Goal: Task Accomplishment & Management: Use online tool/utility

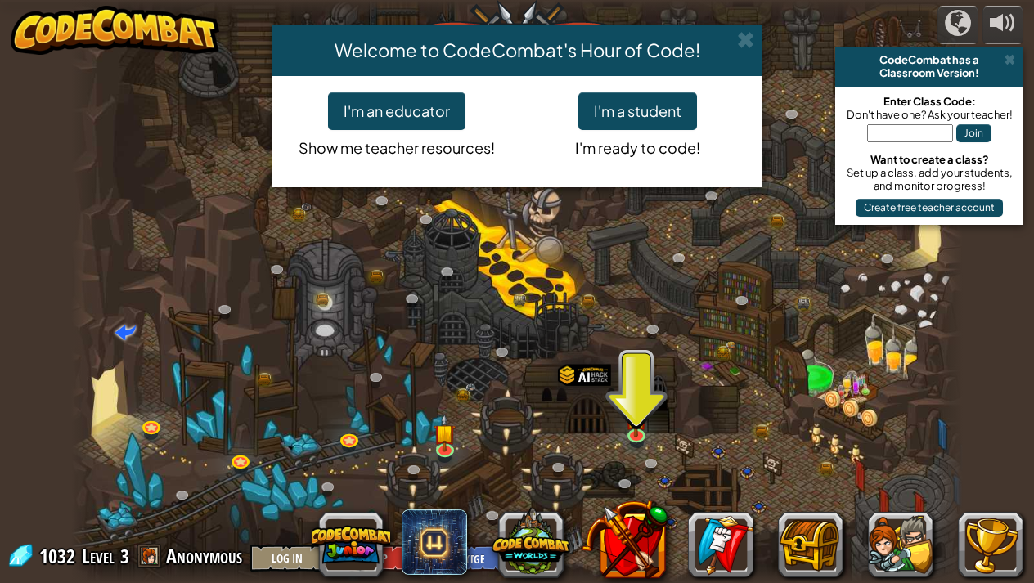
click at [635, 426] on div "Welcome to CodeCombat's Hour of Code! I'm an educator Show me teacher resources…" at bounding box center [517, 291] width 1034 height 583
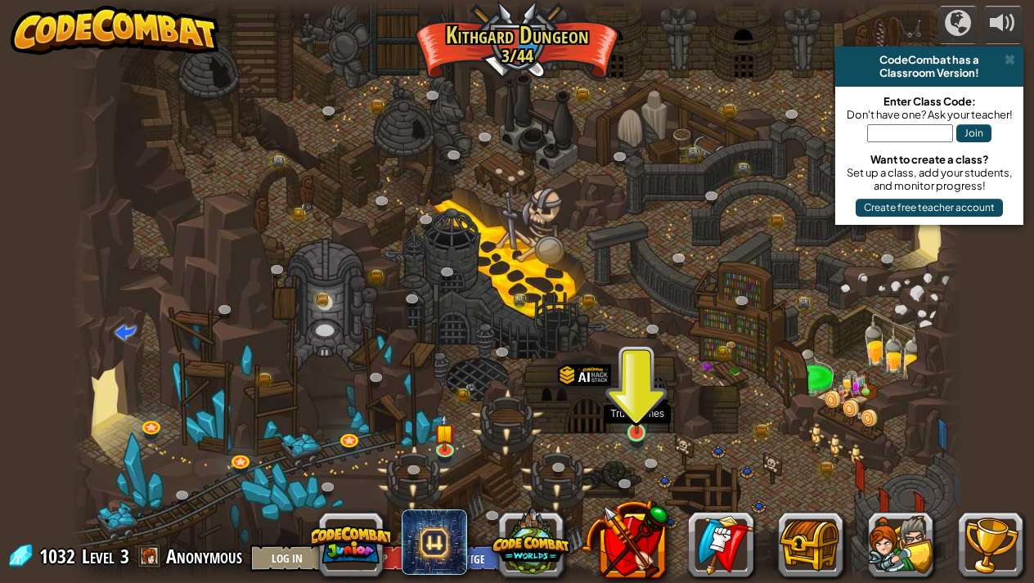
click at [637, 421] on img at bounding box center [637, 408] width 22 height 51
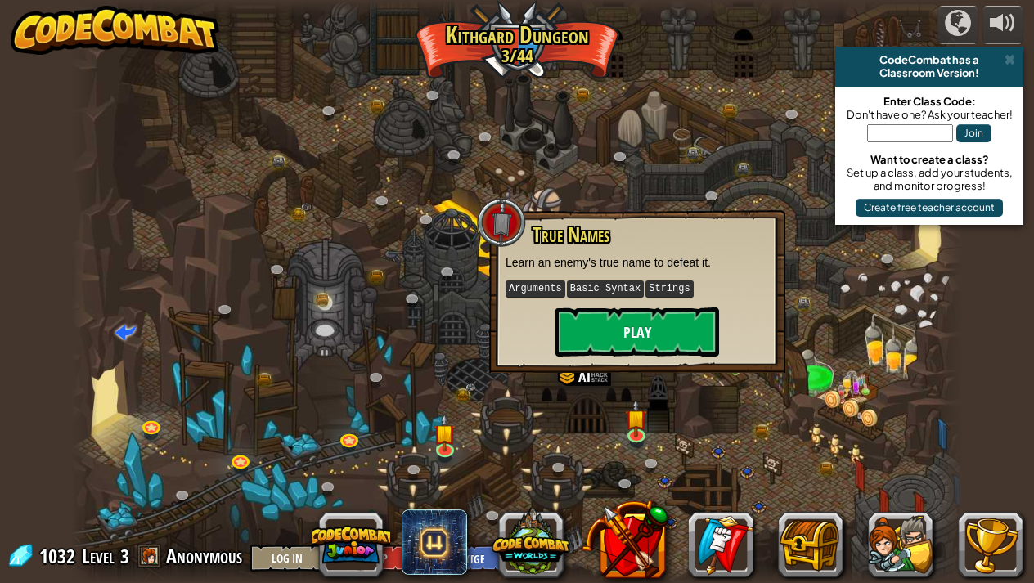
click at [606, 340] on button "Play" at bounding box center [637, 331] width 164 height 49
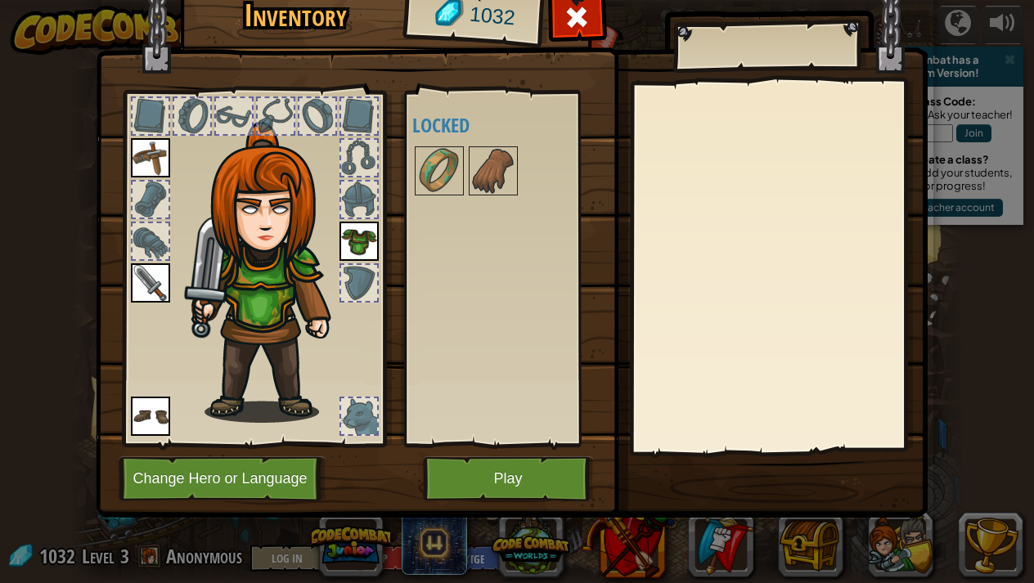
click at [509, 482] on button "Play" at bounding box center [508, 478] width 171 height 45
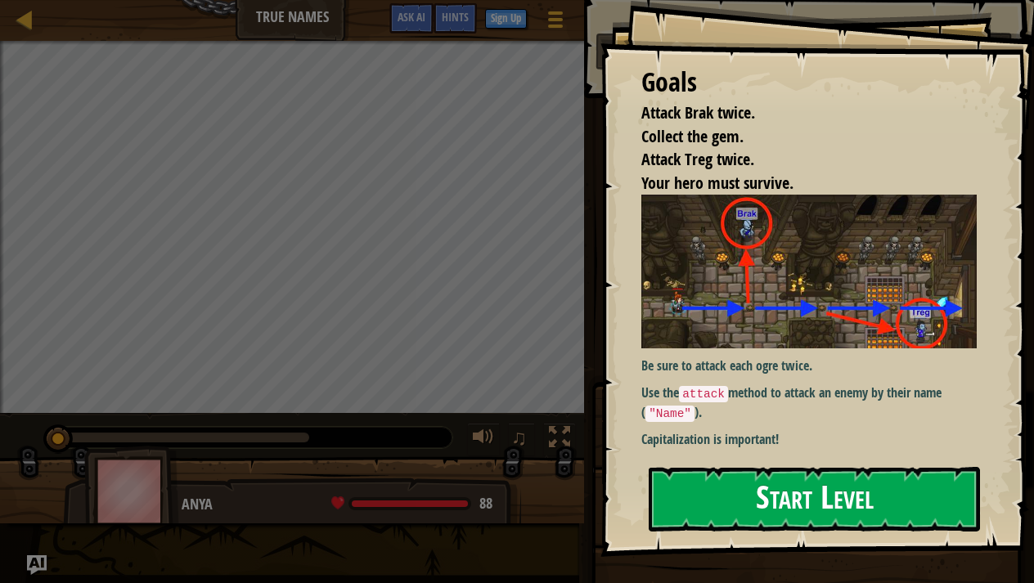
click at [751, 504] on button "Start Level" at bounding box center [813, 499] width 331 height 65
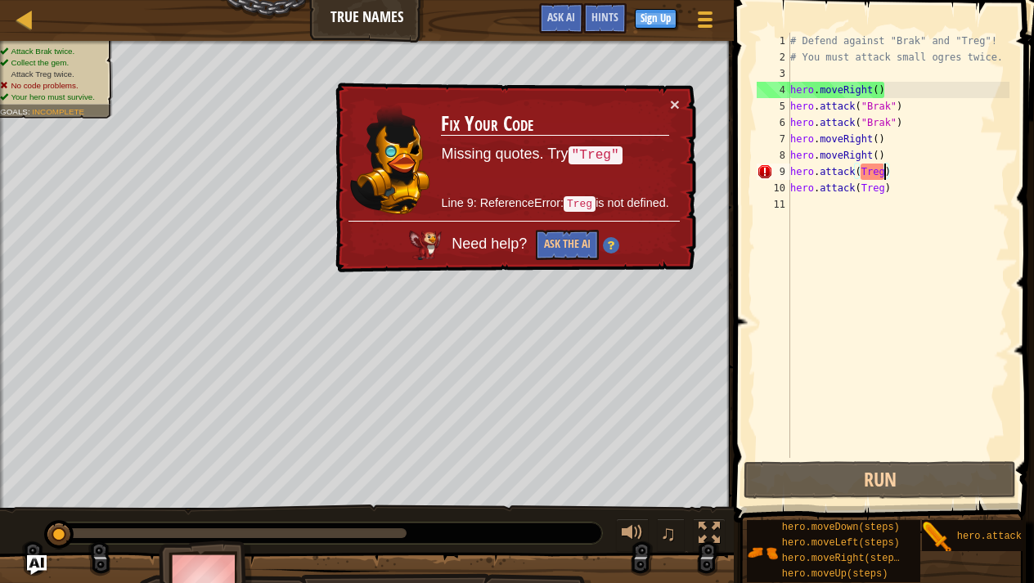
click at [883, 168] on div "# Defend against "Brak" and "Treg"! # You must attack small ogres twice. hero .…" at bounding box center [898, 262] width 222 height 458
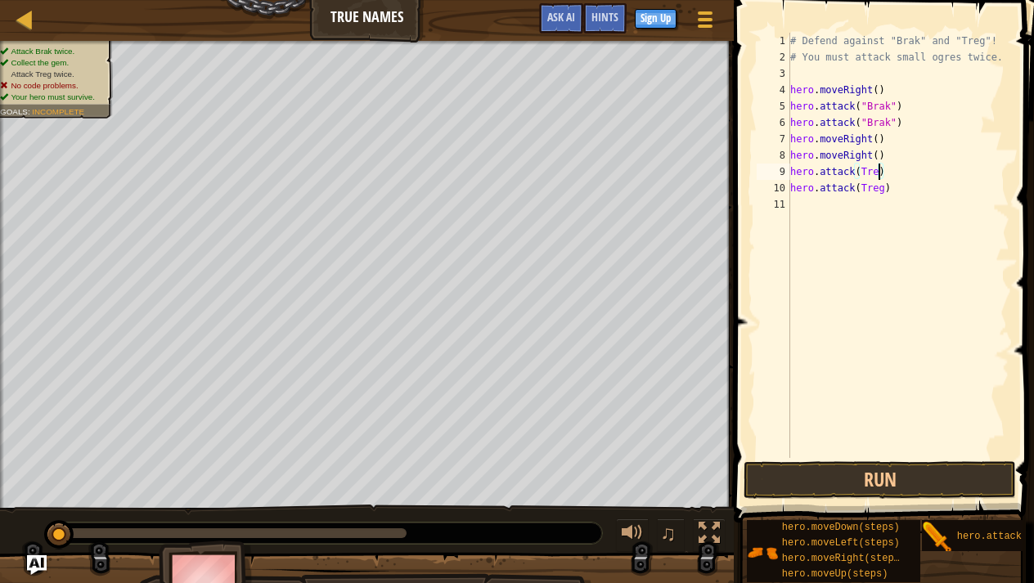
scroll to position [7, 7]
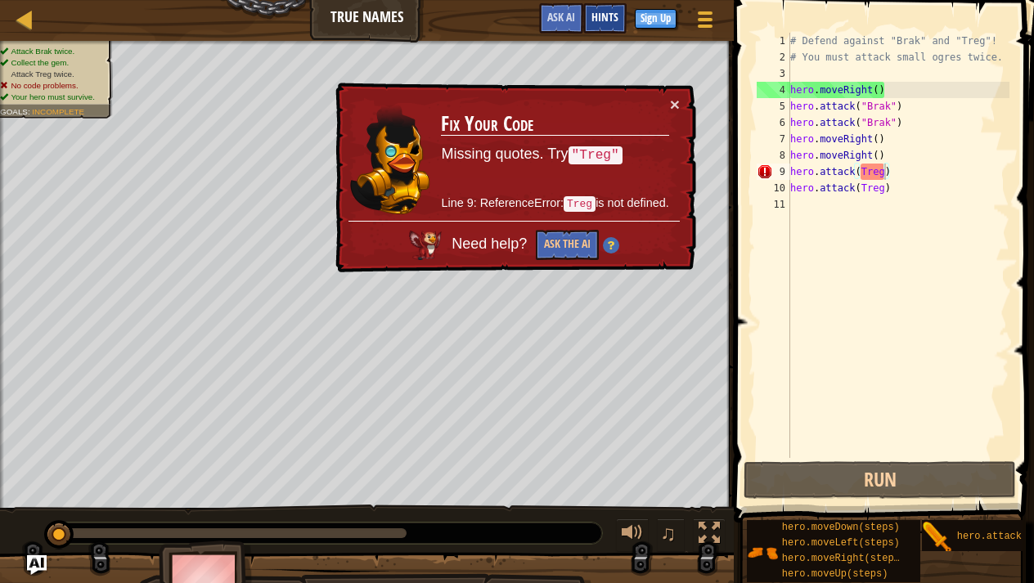
click at [591, 20] on span "Hints" at bounding box center [604, 17] width 27 height 16
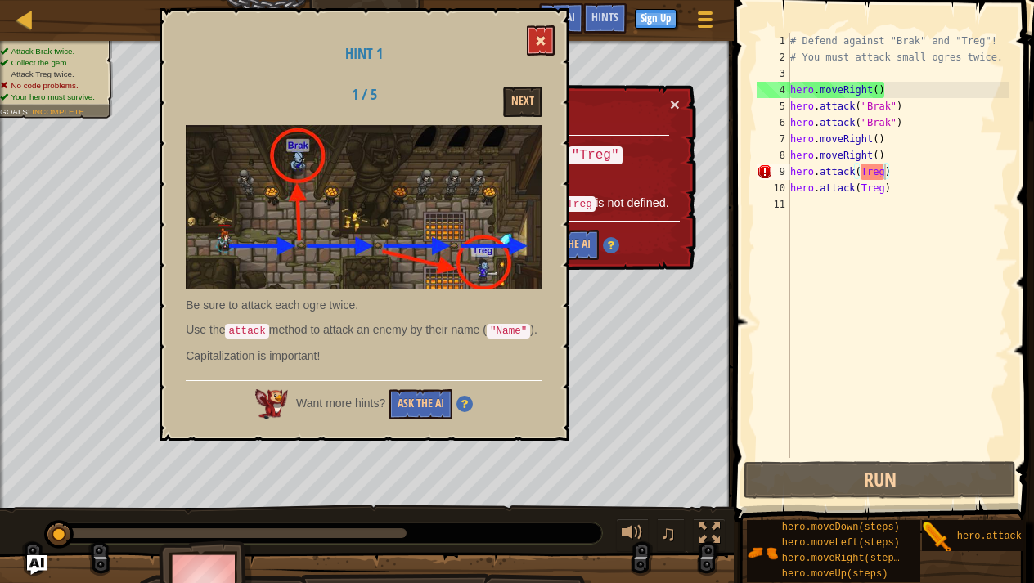
click at [542, 39] on span at bounding box center [540, 40] width 11 height 11
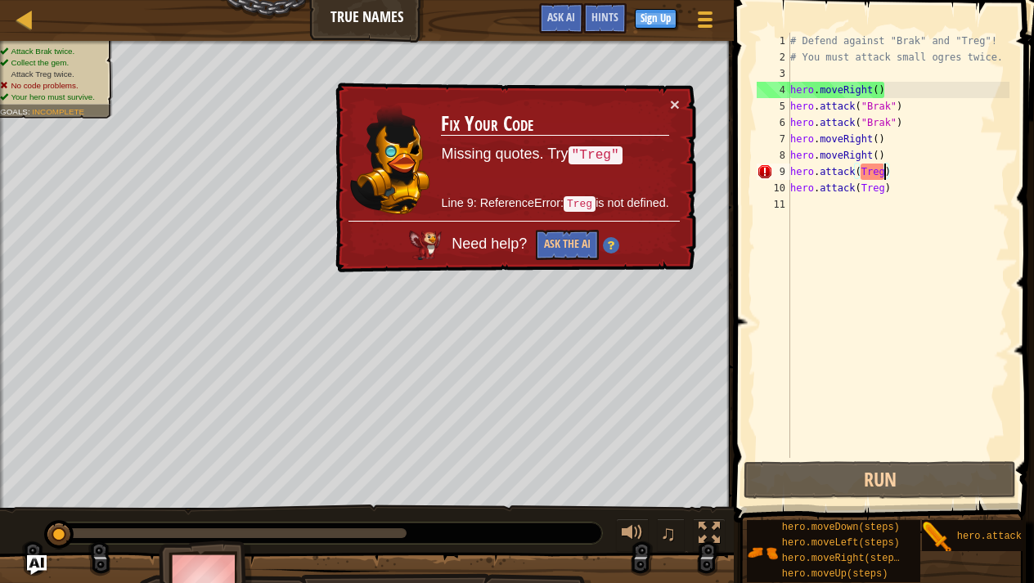
click at [882, 173] on div "# Defend against "Brak" and "Treg"! # You must attack small ogres twice. hero .…" at bounding box center [898, 262] width 222 height 458
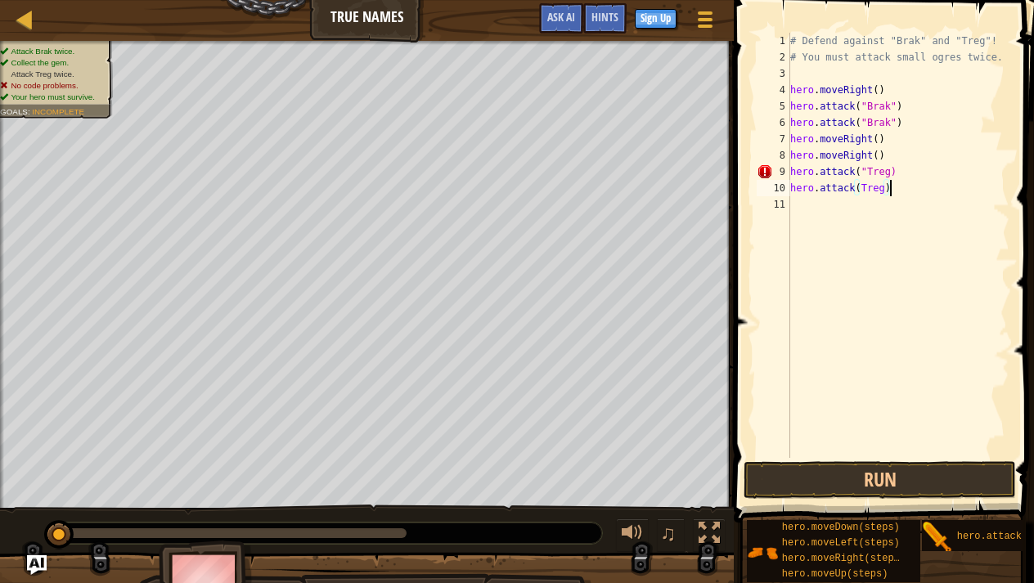
click at [887, 191] on div "# Defend against "Brak" and "Treg"! # You must attack small ogres twice. hero .…" at bounding box center [898, 262] width 222 height 458
click at [885, 188] on div "# Defend against "Brak" and "Treg"! # You must attack small ogres twice. hero .…" at bounding box center [898, 262] width 222 height 458
type textarea "hero.attack("Treg")"
click at [872, 500] on span at bounding box center [885, 238] width 313 height 571
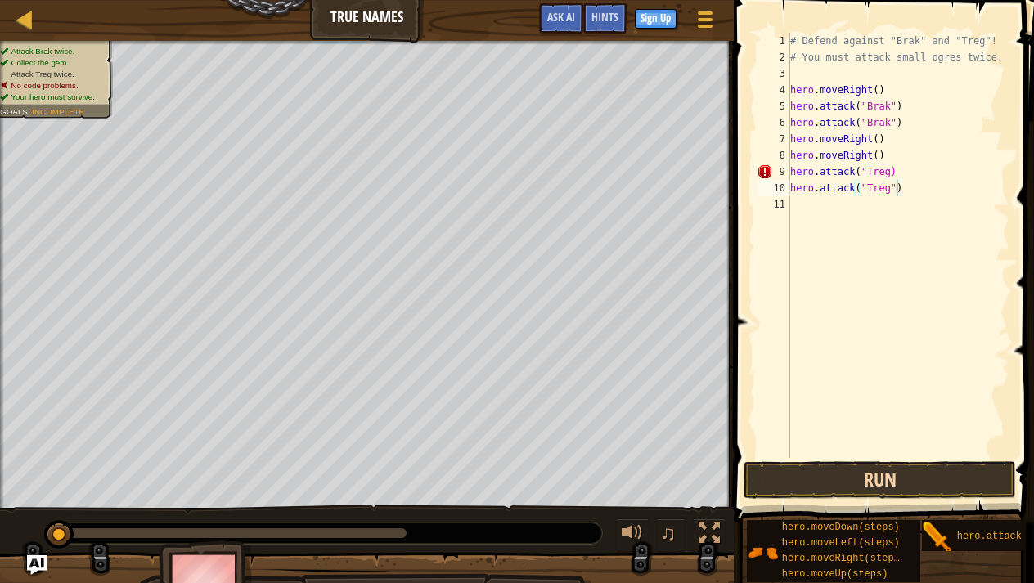
click at [867, 483] on button "Run" at bounding box center [879, 480] width 272 height 38
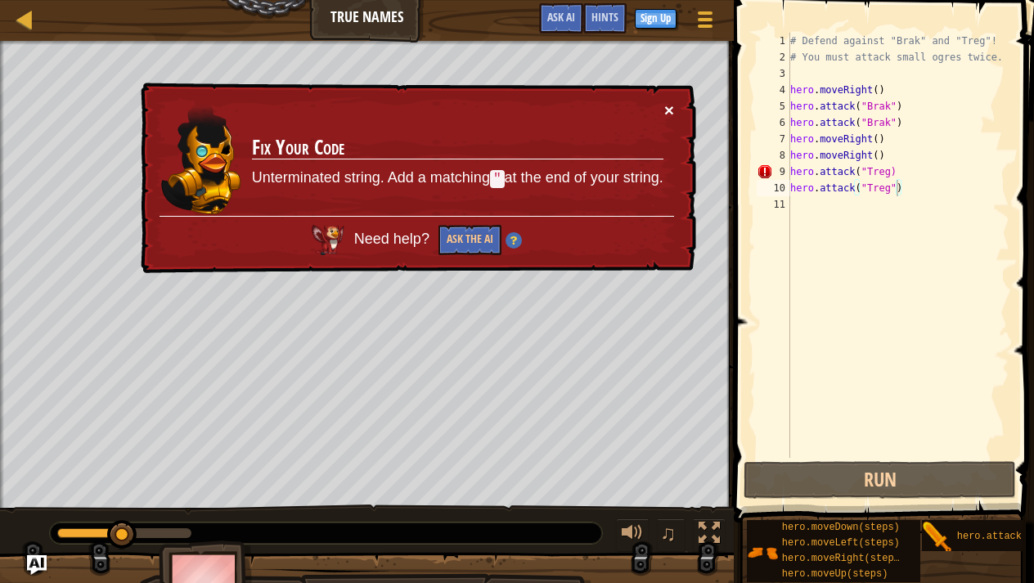
click at [664, 106] on button "×" at bounding box center [669, 109] width 10 height 17
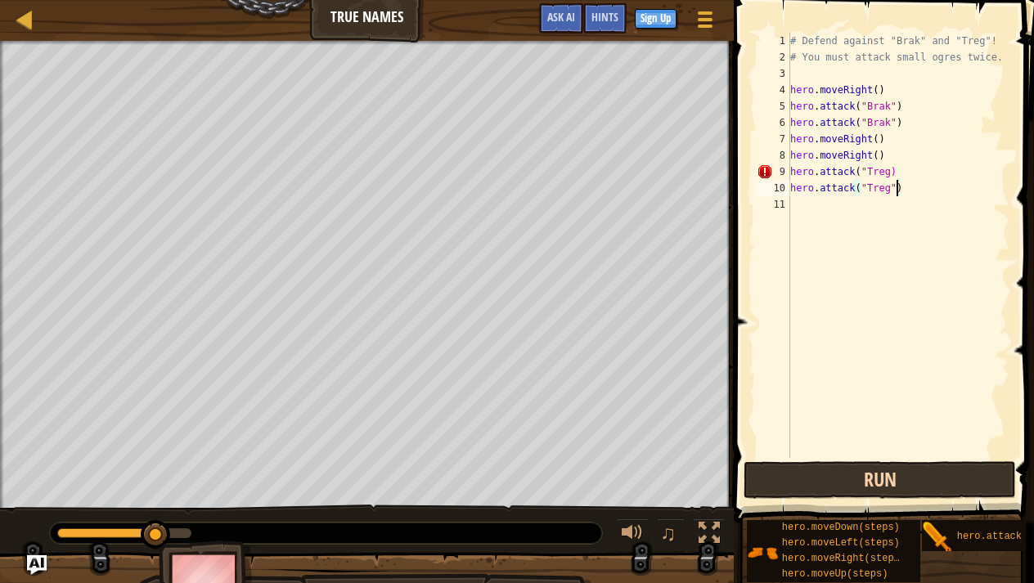
click at [757, 464] on button "Run" at bounding box center [879, 480] width 272 height 38
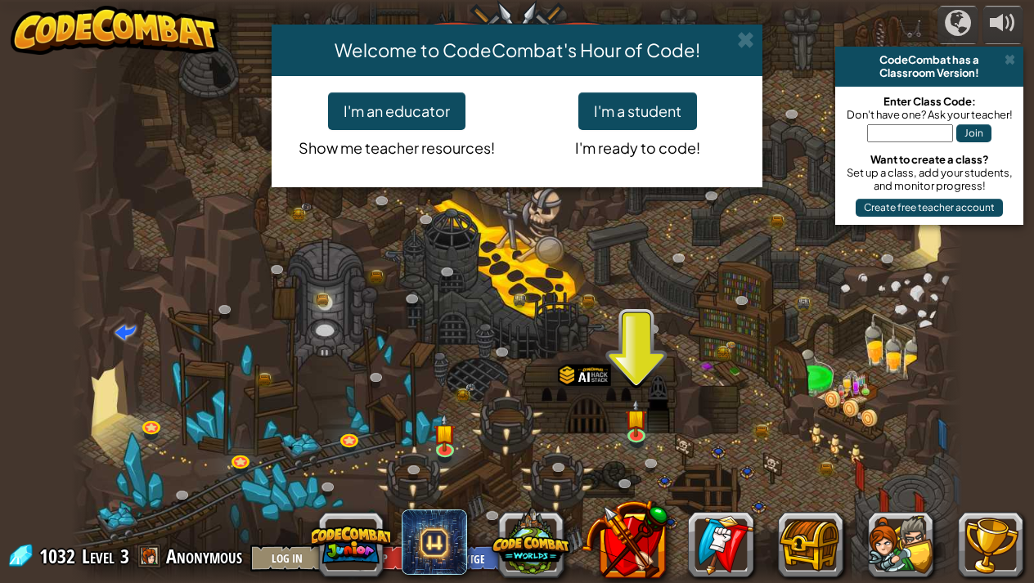
click at [638, 407] on div "Welcome to CodeCombat's Hour of Code! I'm an educator Show me teacher resources…" at bounding box center [517, 291] width 1034 height 583
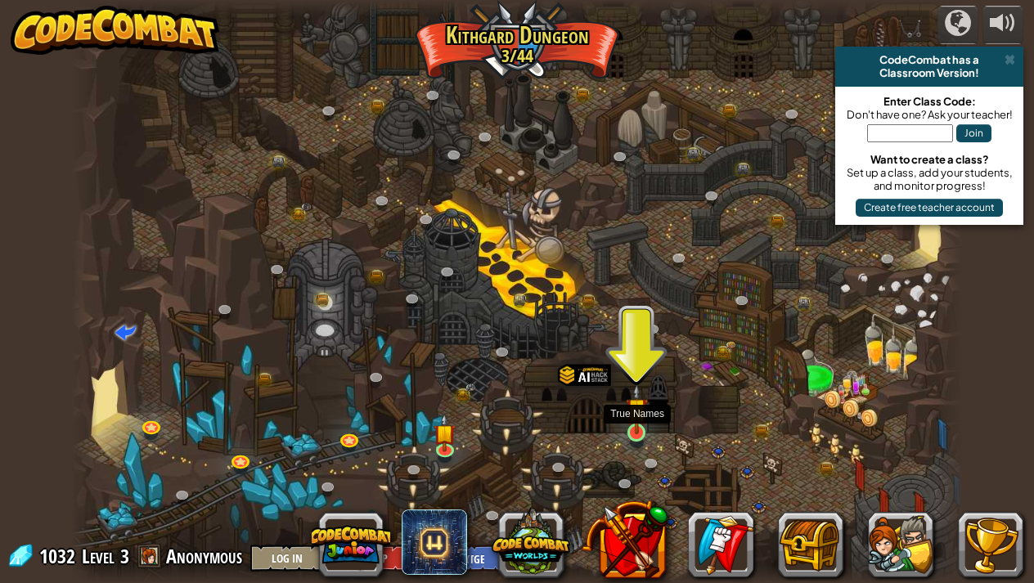
click at [633, 428] on img at bounding box center [637, 408] width 22 height 51
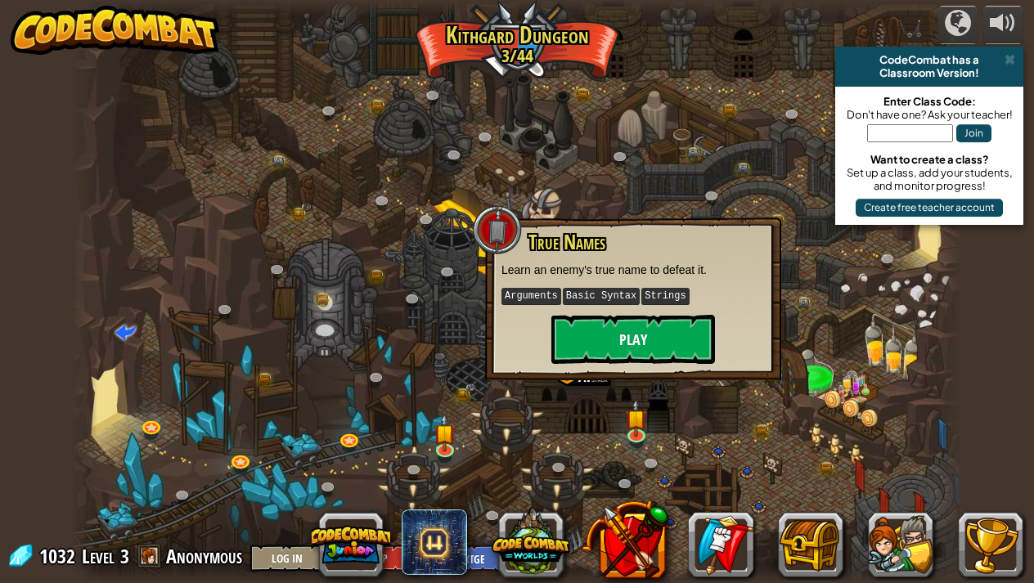
click at [611, 352] on button "Play" at bounding box center [633, 339] width 164 height 49
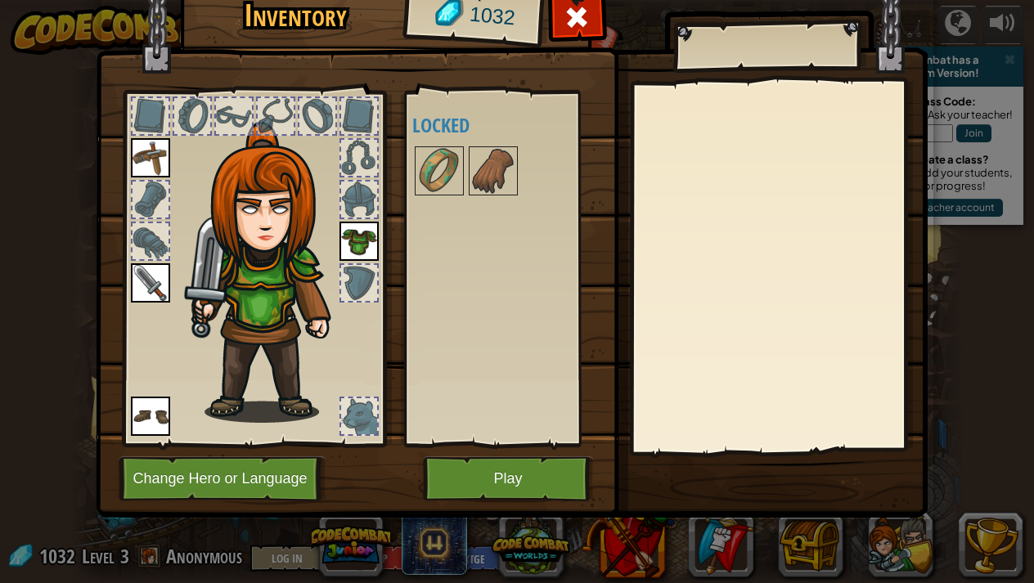
click at [530, 485] on button "Play" at bounding box center [508, 478] width 171 height 45
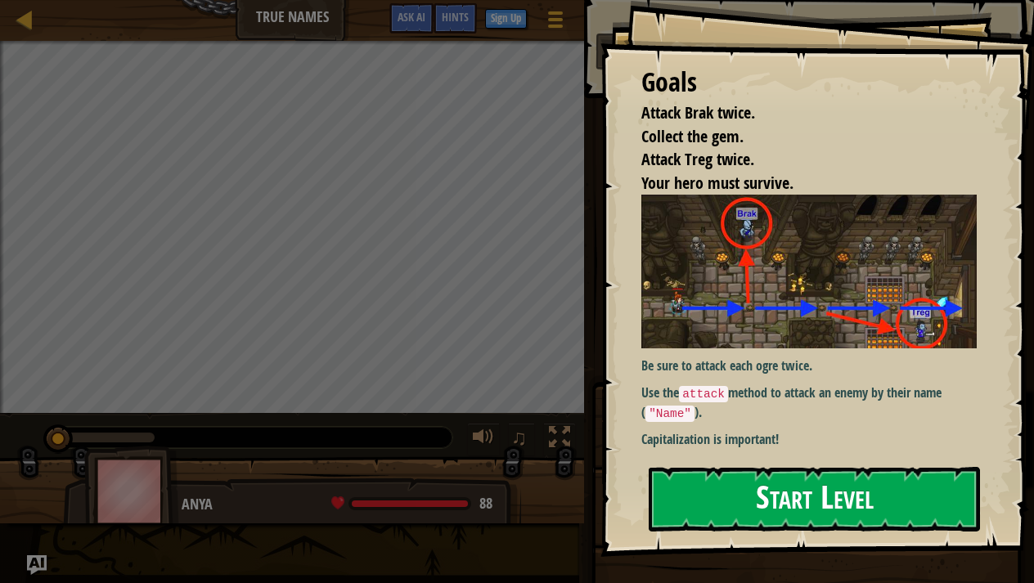
click at [742, 491] on button "Start Level" at bounding box center [813, 499] width 331 height 65
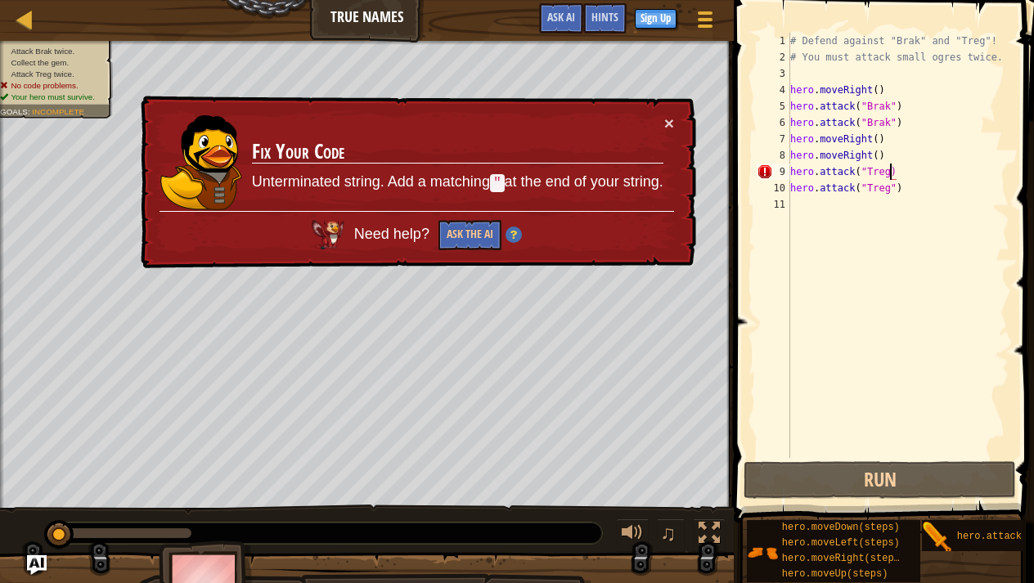
click at [891, 176] on div "# Defend against "Brak" and "Treg"! # You must attack small ogres twice. hero .…" at bounding box center [898, 262] width 222 height 458
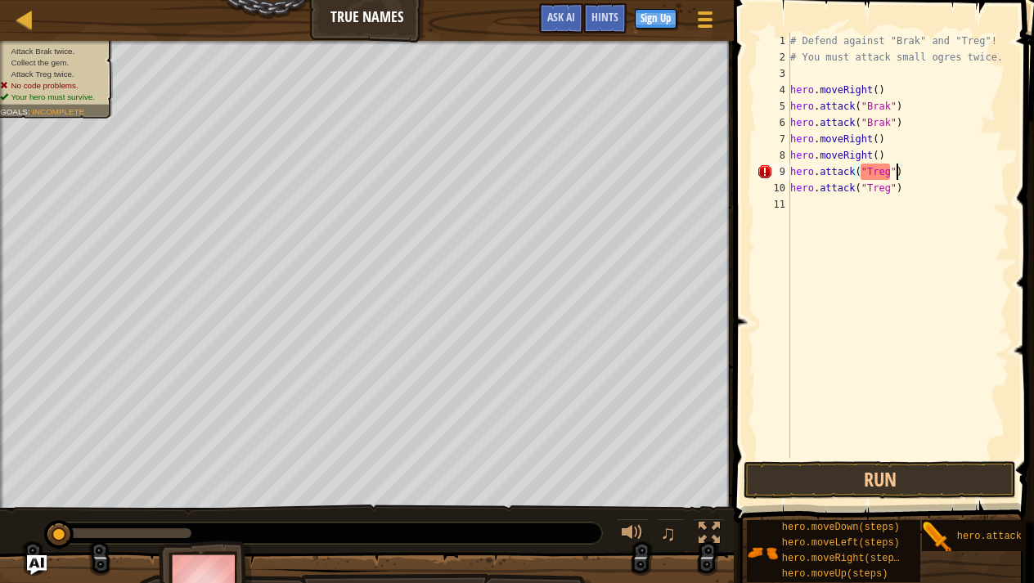
scroll to position [7, 8]
type textarea "hero.attack("Treg")"
click at [872, 485] on button "Run" at bounding box center [879, 480] width 272 height 38
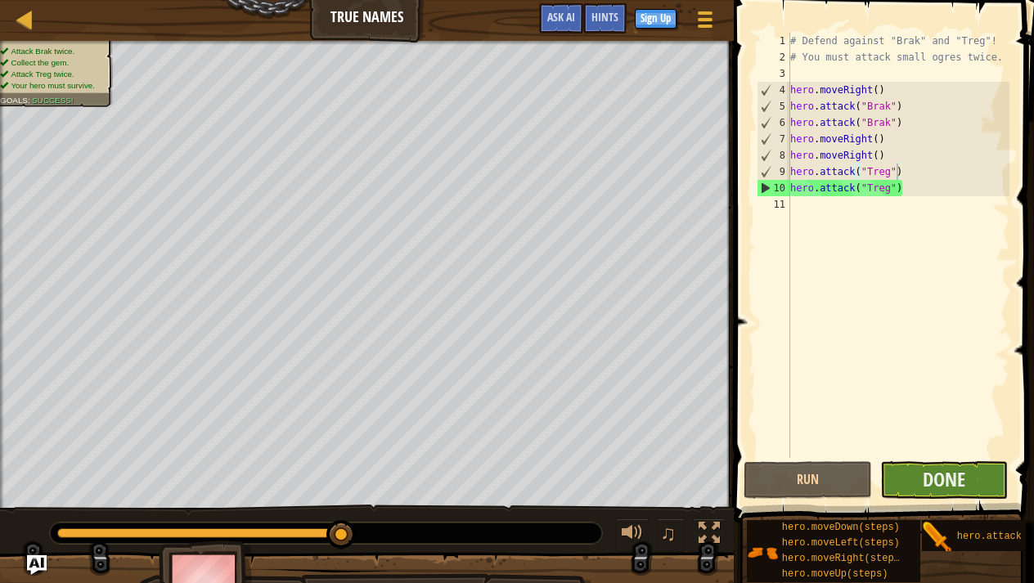
click at [967, 475] on button "Done" at bounding box center [944, 480] width 128 height 38
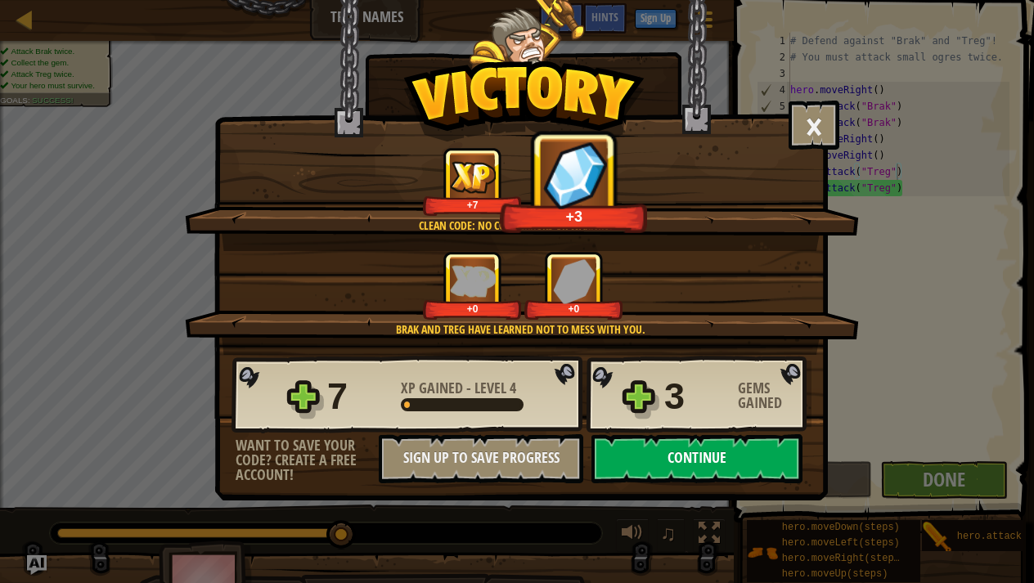
click at [761, 462] on button "Continue" at bounding box center [696, 458] width 211 height 49
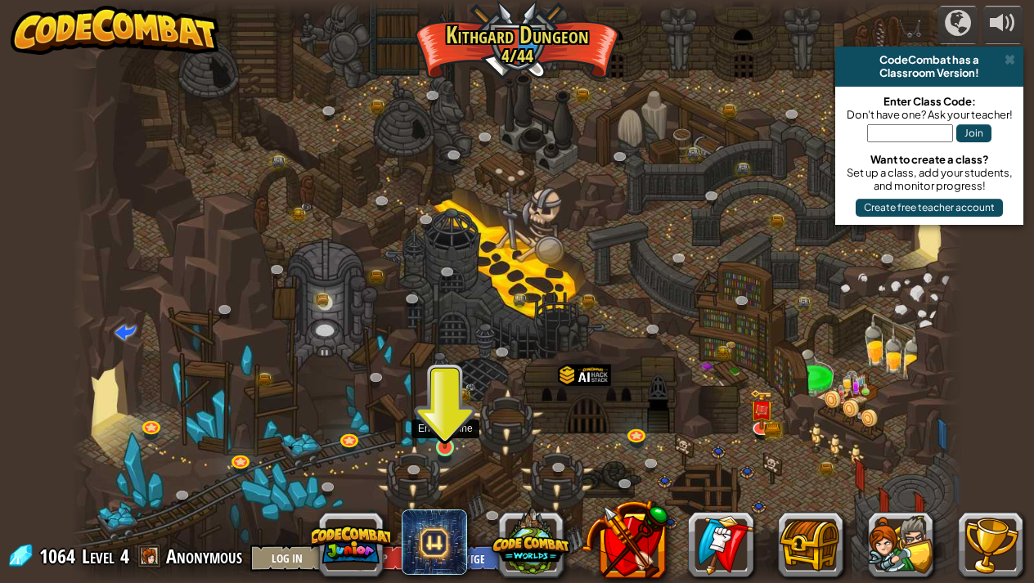
click at [449, 437] on img at bounding box center [445, 423] width 22 height 51
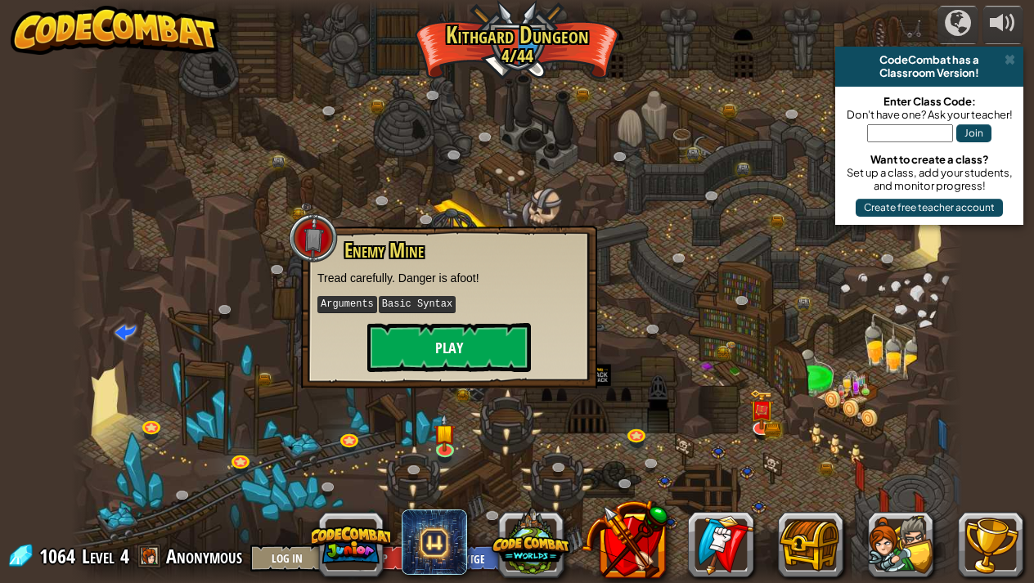
click at [411, 347] on button "Play" at bounding box center [449, 347] width 164 height 49
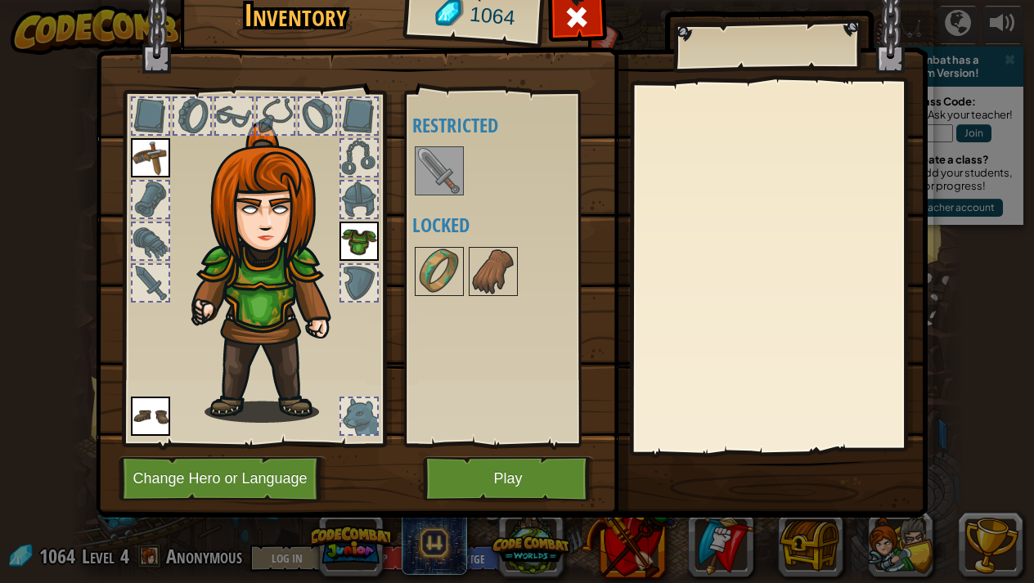
click at [433, 170] on img at bounding box center [439, 171] width 46 height 46
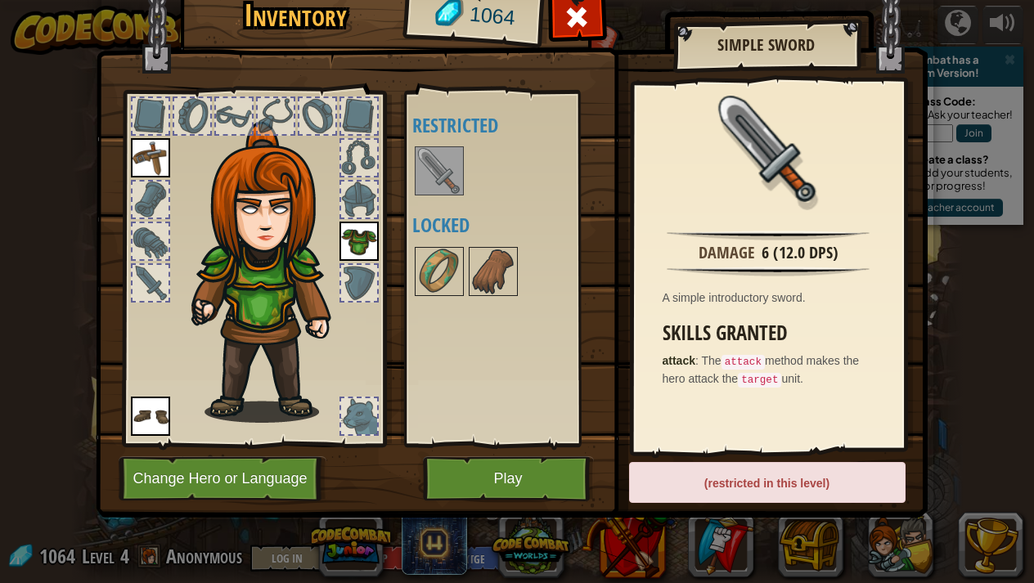
click at [499, 482] on button "Play" at bounding box center [508, 478] width 171 height 45
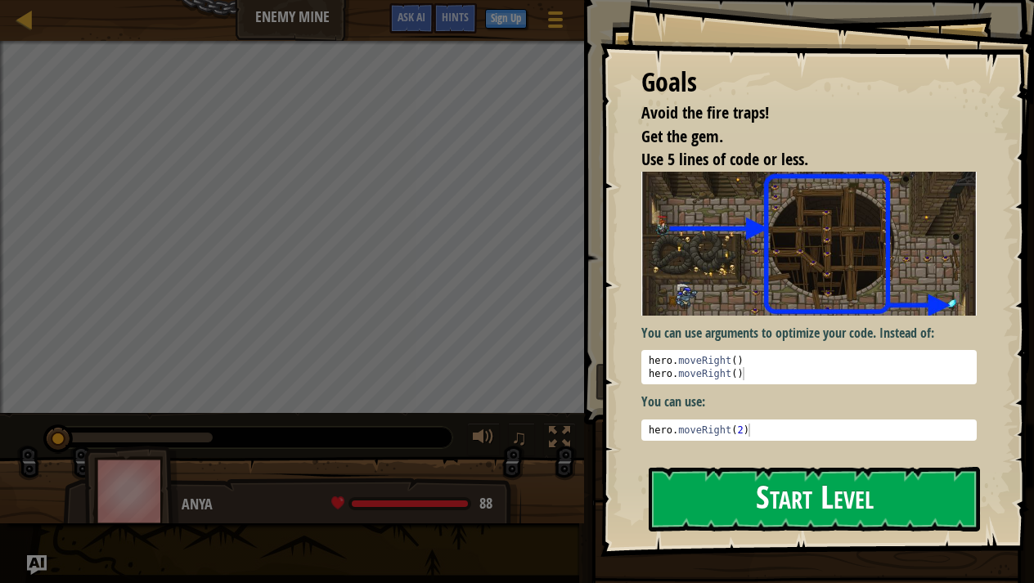
click at [921, 478] on button "Start Level" at bounding box center [813, 499] width 331 height 65
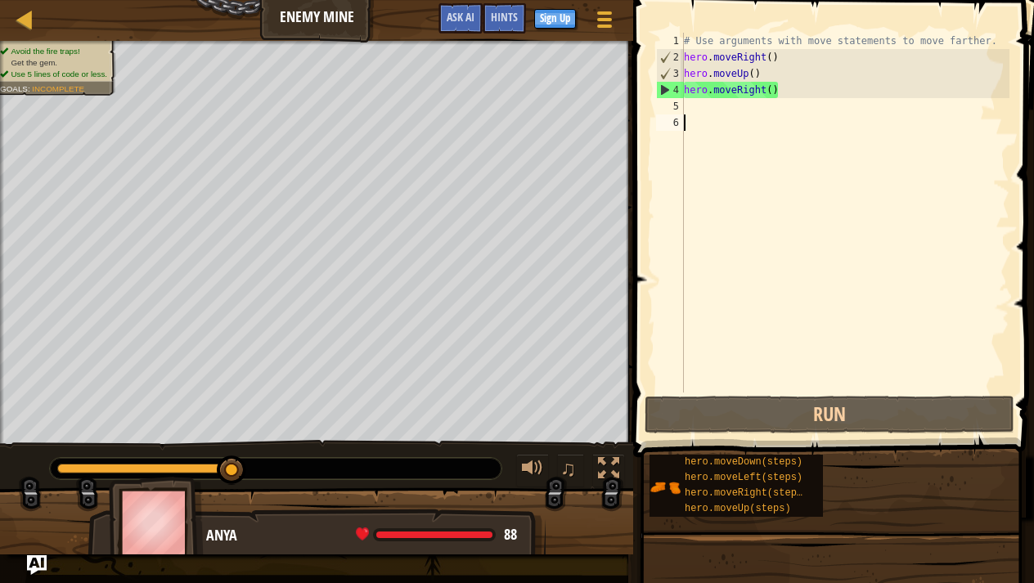
click at [688, 105] on div "# Use arguments with move statements to move farther. hero . moveRight ( ) hero…" at bounding box center [844, 229] width 329 height 392
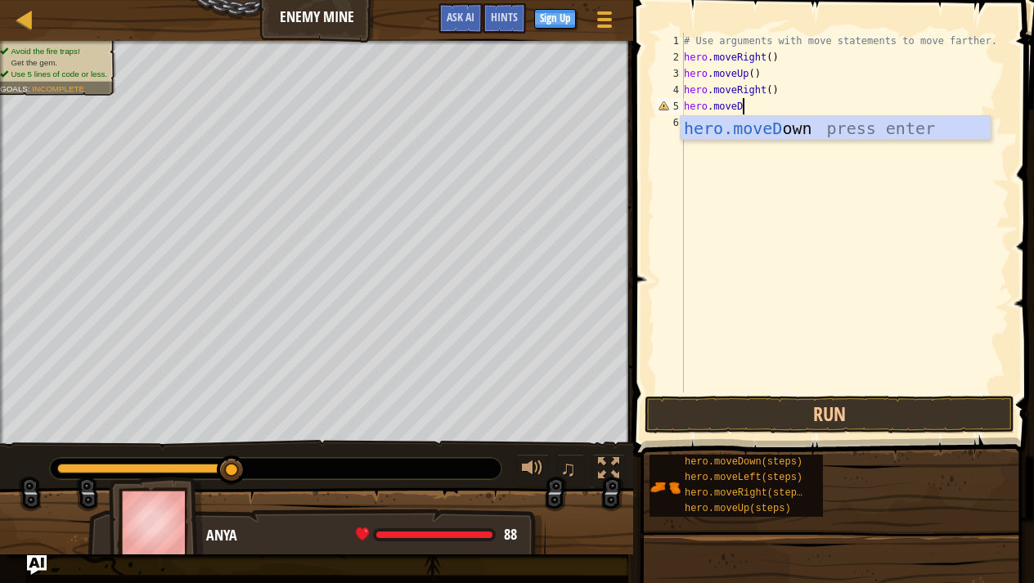
scroll to position [7, 5]
type textarea "hero.moveDown"
click at [776, 129] on div "hero.moveDown press enter" at bounding box center [834, 153] width 309 height 74
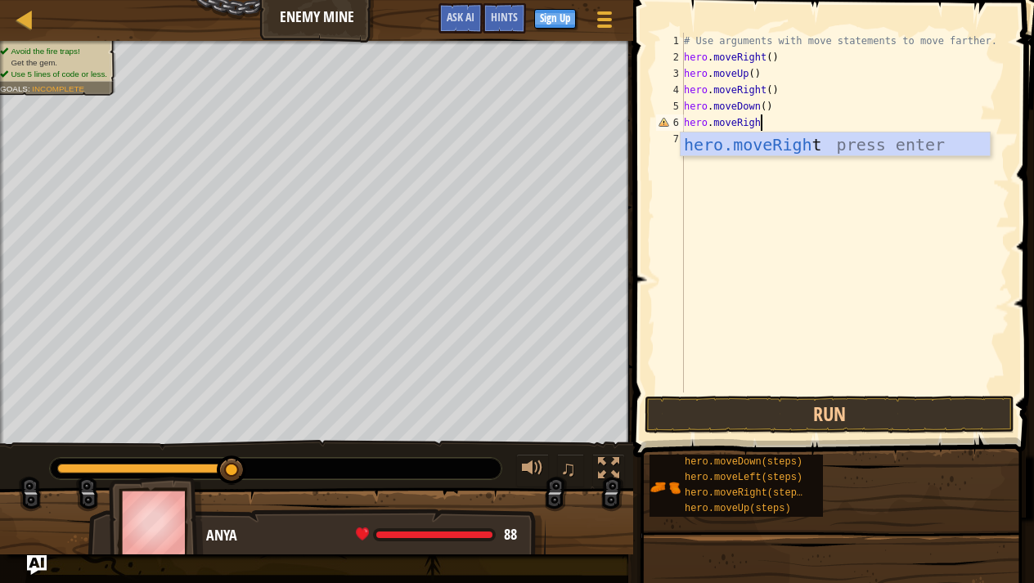
type textarea "hero.moveRight"
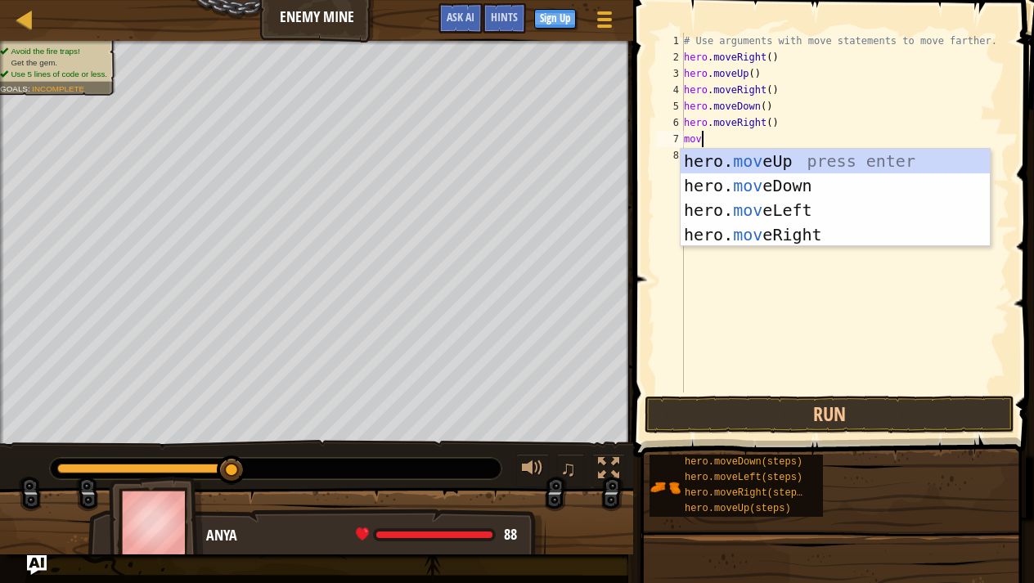
scroll to position [7, 0]
type textarea "m"
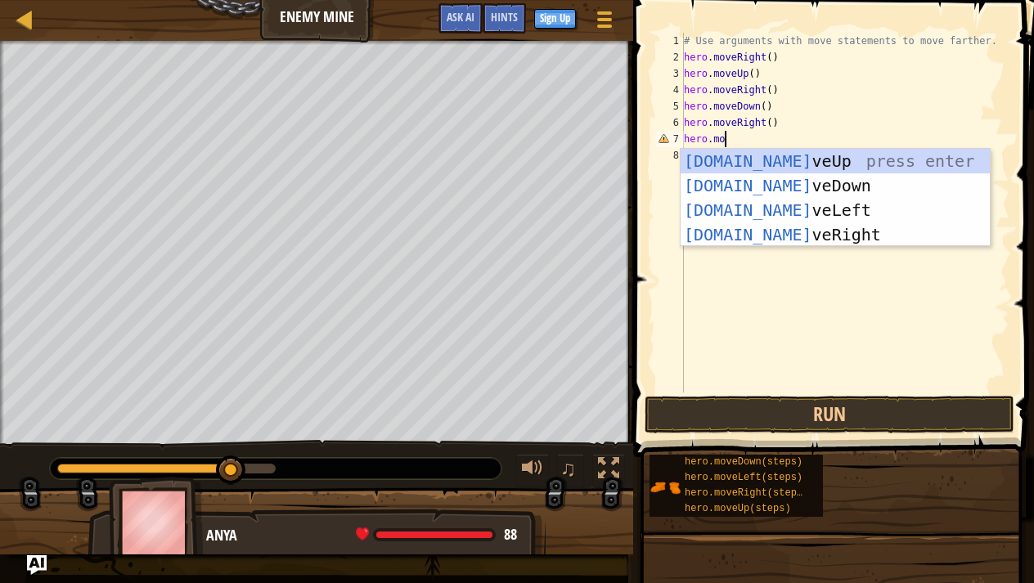
scroll to position [7, 3]
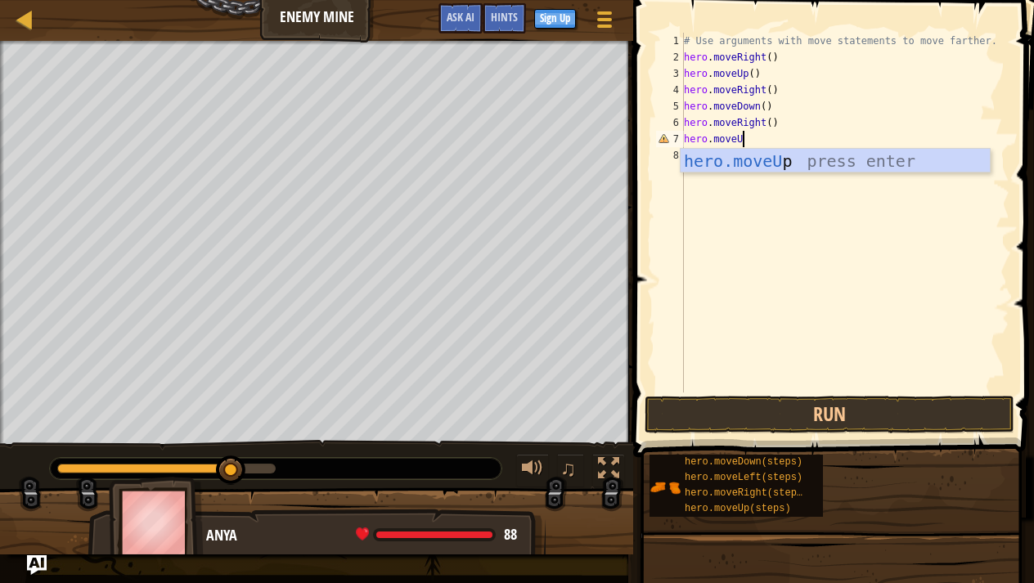
type textarea "hero.moveUp"
click at [809, 169] on div "hero.moveUp press enter" at bounding box center [834, 186] width 309 height 74
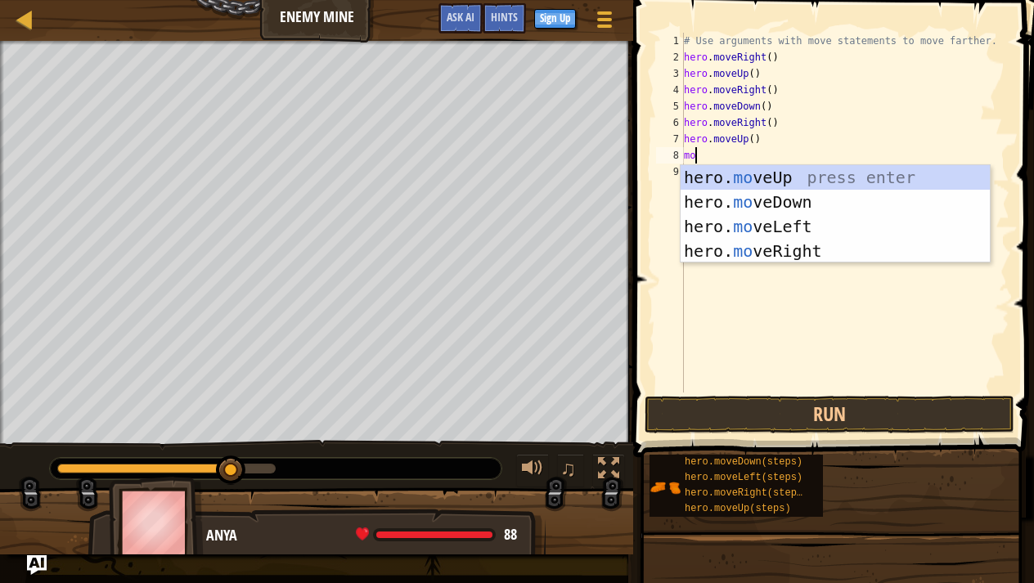
type textarea "m"
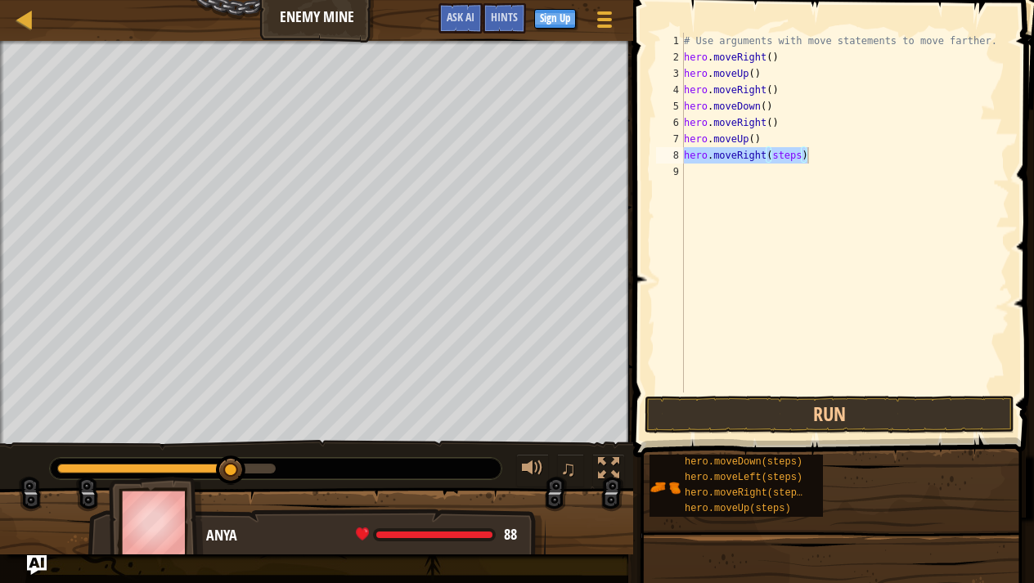
drag, startPoint x: 773, startPoint y: 441, endPoint x: 774, endPoint y: 368, distance: 72.8
click at [774, 368] on div "Hints hero.moveRight(steps) 1 2 3 4 5 6 7 8 9 # Use arguments with move stateme…" at bounding box center [831, 287] width 406 height 575
type textarea "hero.moveDown(steps)"
click at [881, 382] on div "# Use arguments with move statements to move farther. hero . moveRight ( ) hero…" at bounding box center [848, 229] width 324 height 392
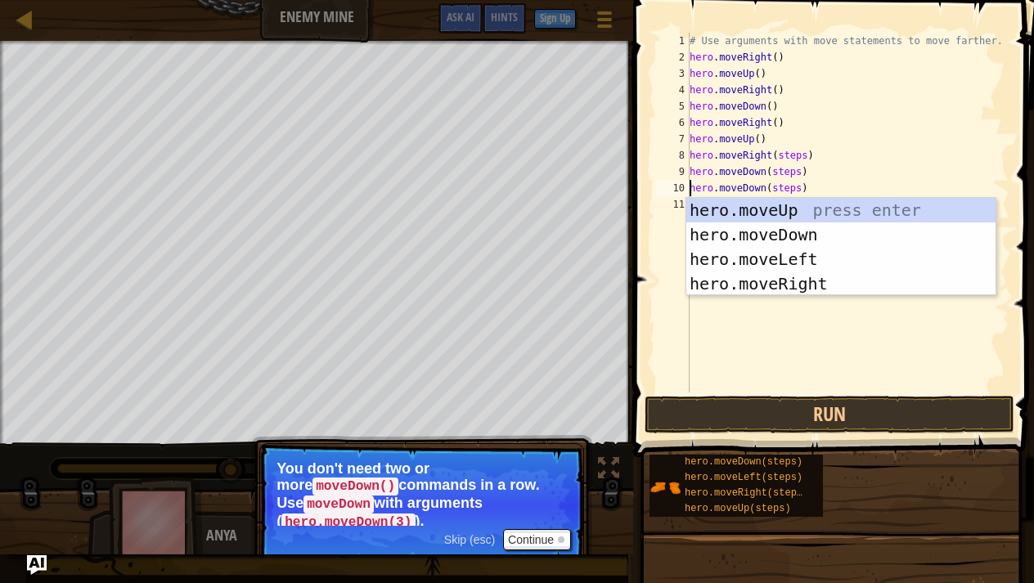
click at [802, 159] on div "# Use arguments with move statements to move farther. hero . moveRight ( ) hero…" at bounding box center [848, 229] width 324 height 392
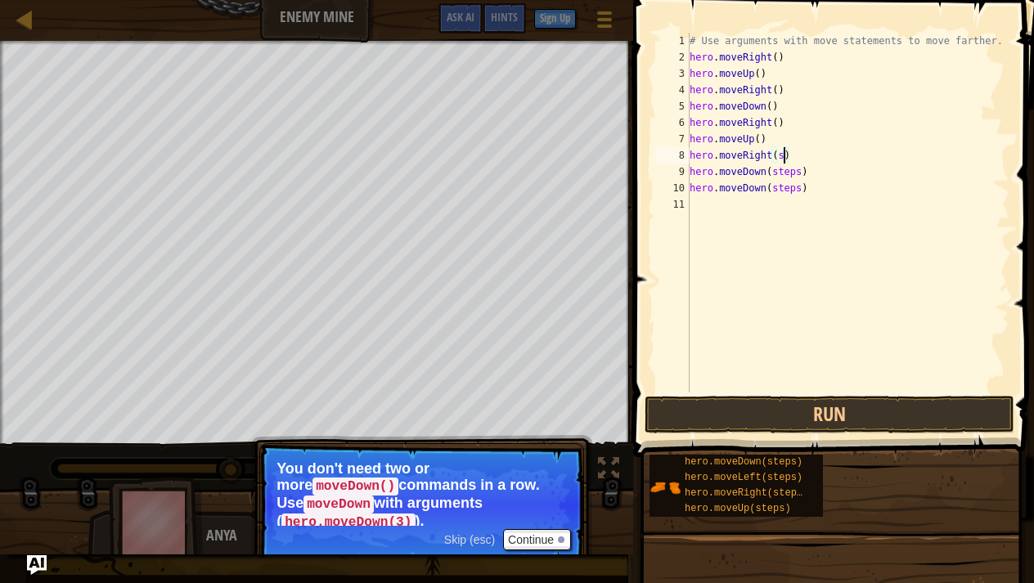
click at [783, 159] on div "# Use arguments with move statements to move farther. hero . moveRight ( ) hero…" at bounding box center [848, 229] width 324 height 392
click at [800, 170] on div "# Use arguments with move statements to move farther. hero . moveRight ( ) hero…" at bounding box center [848, 229] width 324 height 392
click at [800, 190] on div "# Use arguments with move statements to move farther. hero . moveRight ( ) hero…" at bounding box center [848, 229] width 324 height 392
type textarea "hero.moveDown(steps)"
click at [739, 363] on div "# Use arguments with move statements to move farther. hero . moveRight ( ) hero…" at bounding box center [848, 229] width 324 height 392
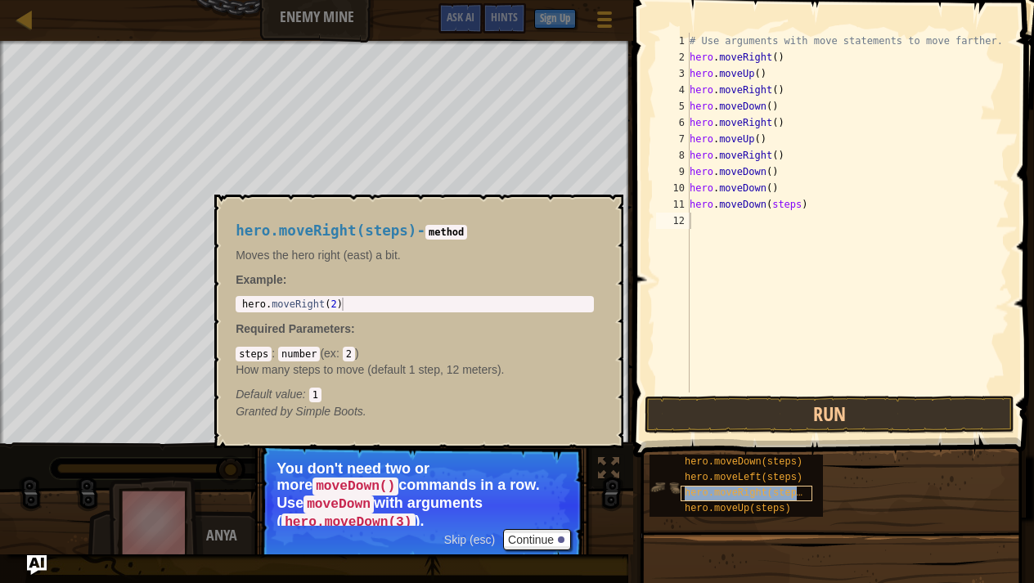
type textarea "hero.moveRight(steps)"
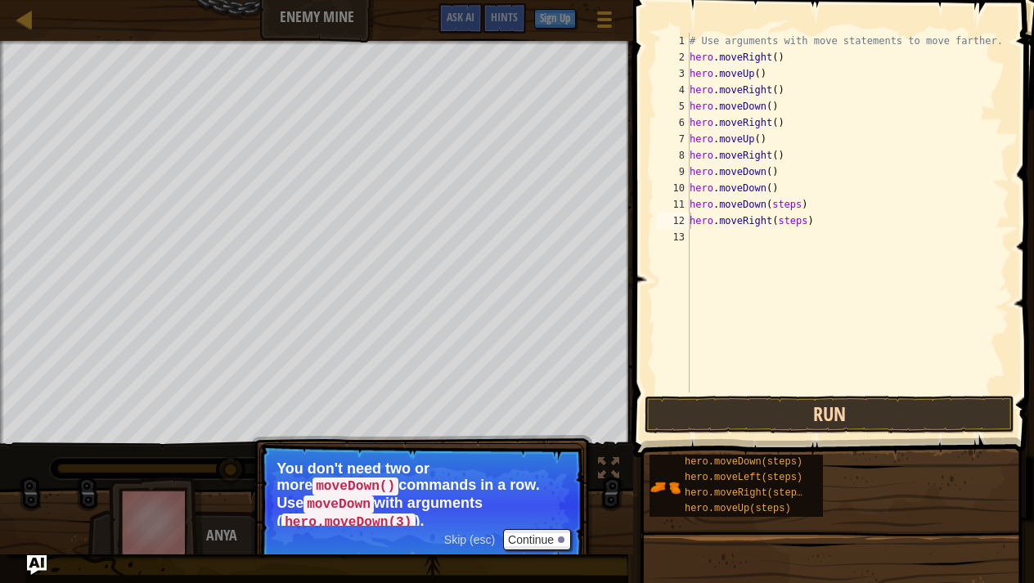
click at [715, 412] on button "Run" at bounding box center [829, 415] width 370 height 38
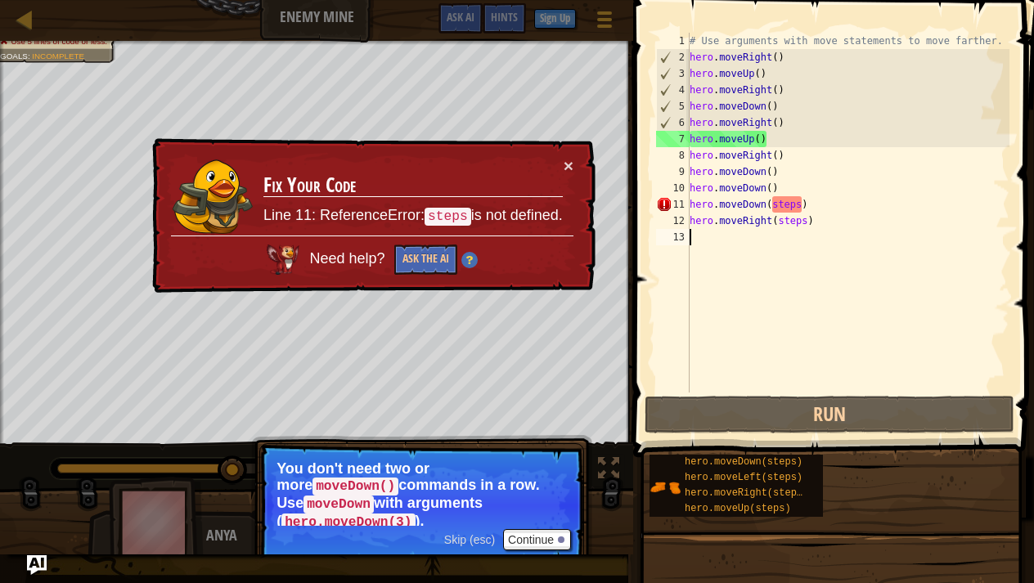
click at [697, 243] on div "# Use arguments with move statements to move farther. hero . moveRight ( ) hero…" at bounding box center [848, 229] width 324 height 392
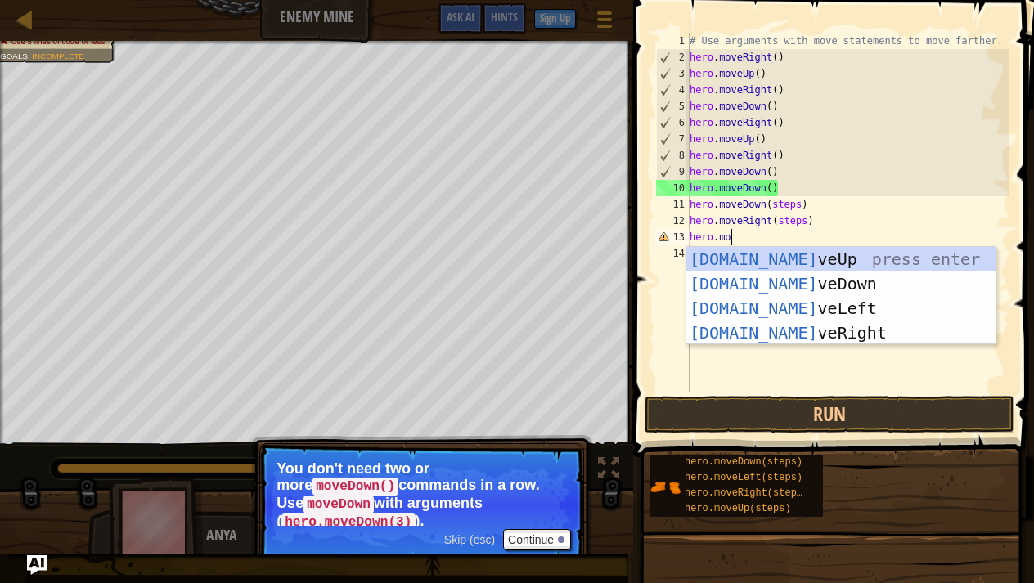
scroll to position [7, 3]
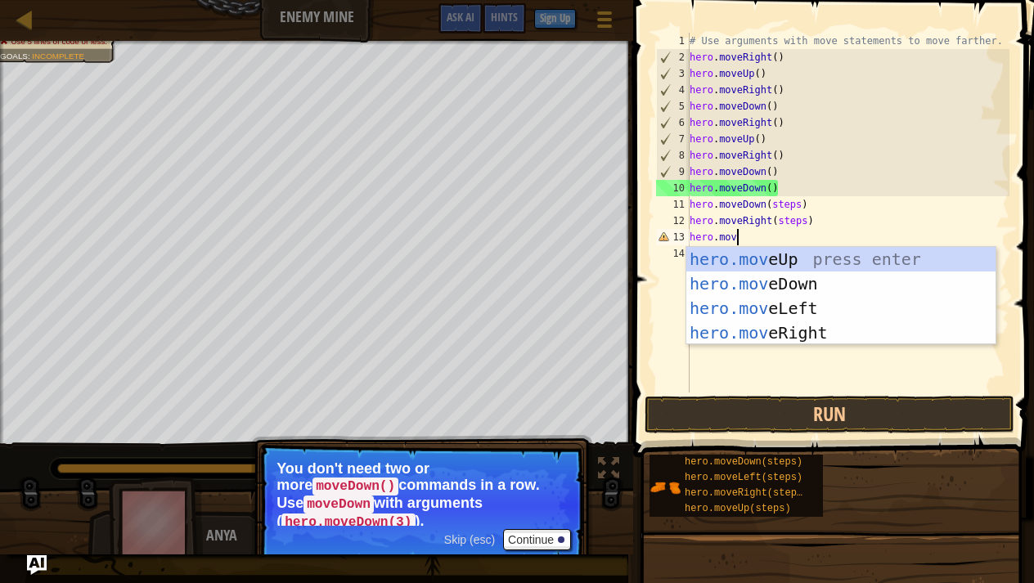
type textarea "hero.move"
